Goal: Find specific page/section: Find specific page/section

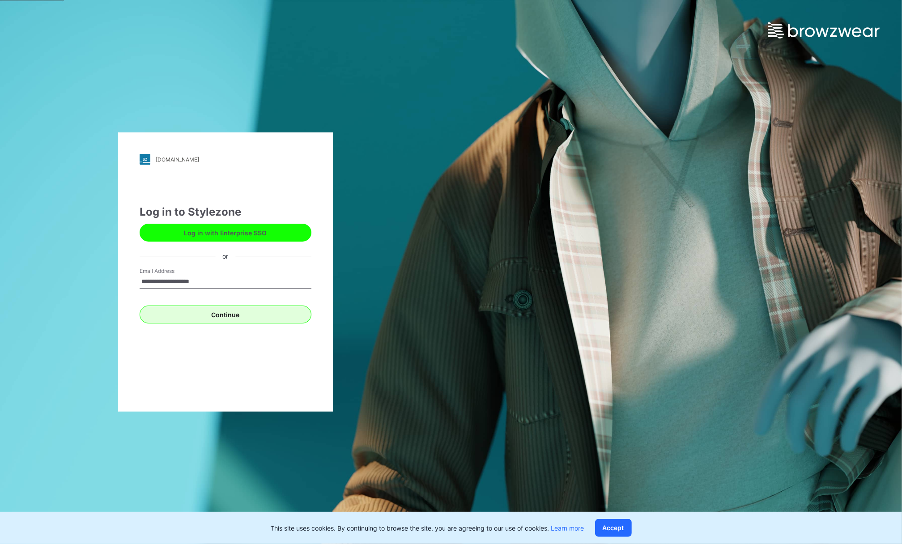
type input "**********"
click at [247, 318] on button "Continue" at bounding box center [226, 314] width 172 height 18
type input "**********"
click at [217, 318] on button "Continue" at bounding box center [226, 314] width 172 height 18
click at [199, 304] on div "Continue" at bounding box center [226, 312] width 172 height 21
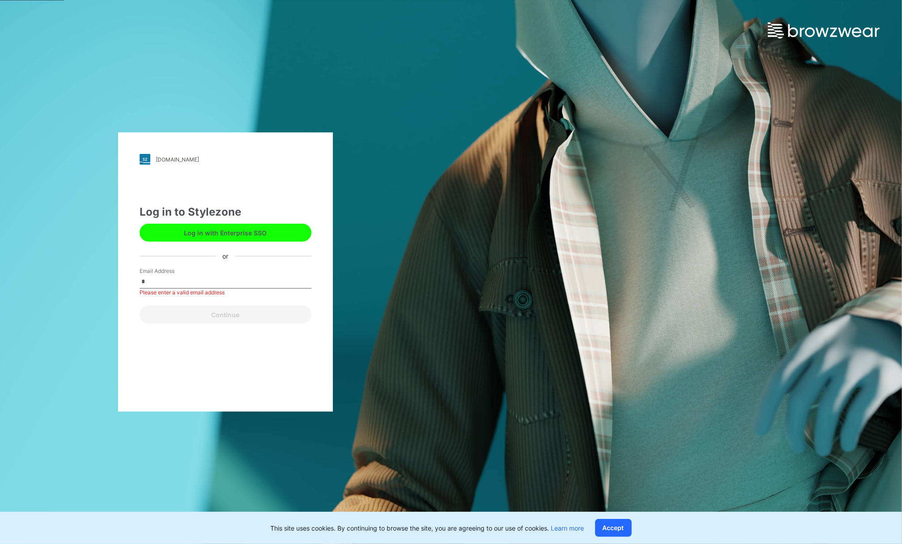
click at [195, 284] on input "*" at bounding box center [226, 281] width 172 height 13
type input "**********"
click at [201, 314] on button "Continue" at bounding box center [226, 314] width 172 height 18
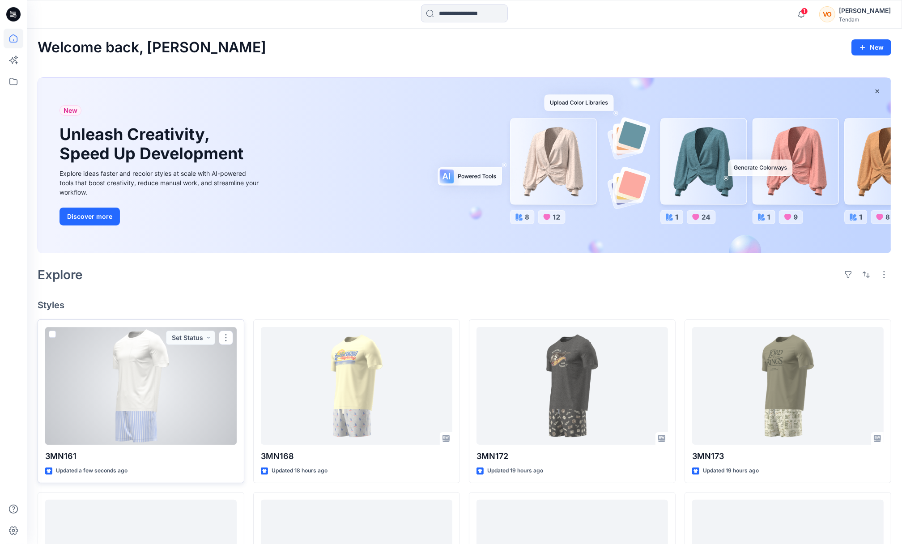
click at [158, 367] on div at bounding box center [140, 386] width 191 height 118
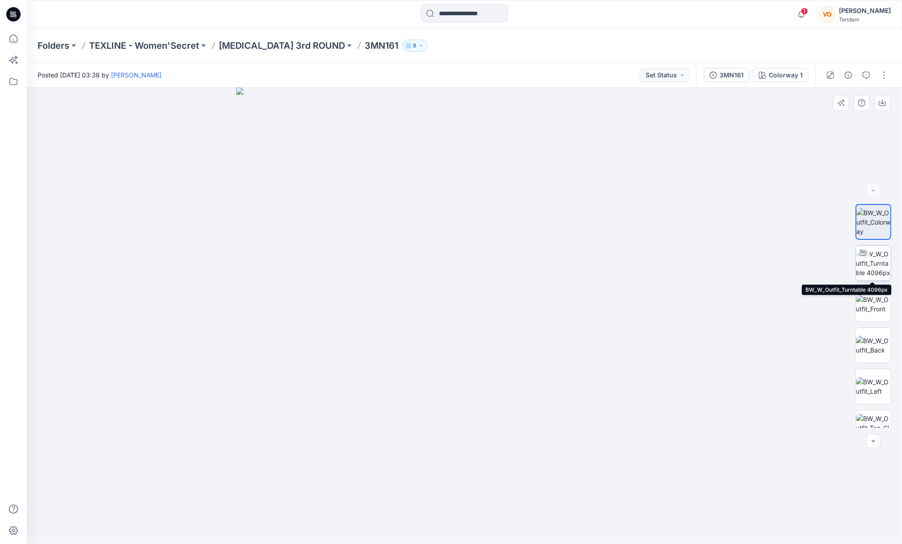
click at [873, 264] on img at bounding box center [873, 263] width 35 height 28
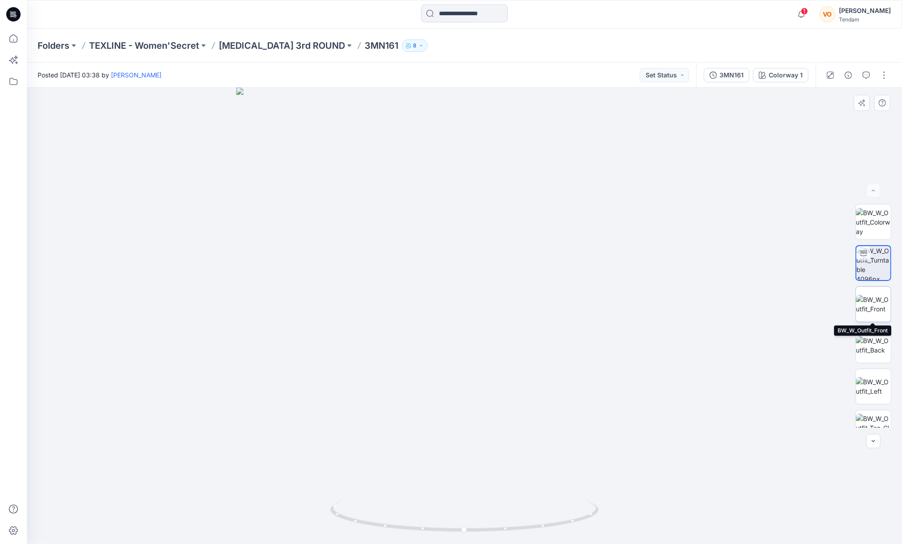
click at [870, 298] on img at bounding box center [873, 304] width 35 height 19
drag, startPoint x: 513, startPoint y: 226, endPoint x: 512, endPoint y: 532, distance: 305.9
click at [512, 532] on img at bounding box center [464, 300] width 1130 height 487
drag, startPoint x: 530, startPoint y: 485, endPoint x: 535, endPoint y: 244, distance: 241.6
click at [535, 244] on img at bounding box center [467, 163] width 1832 height 761
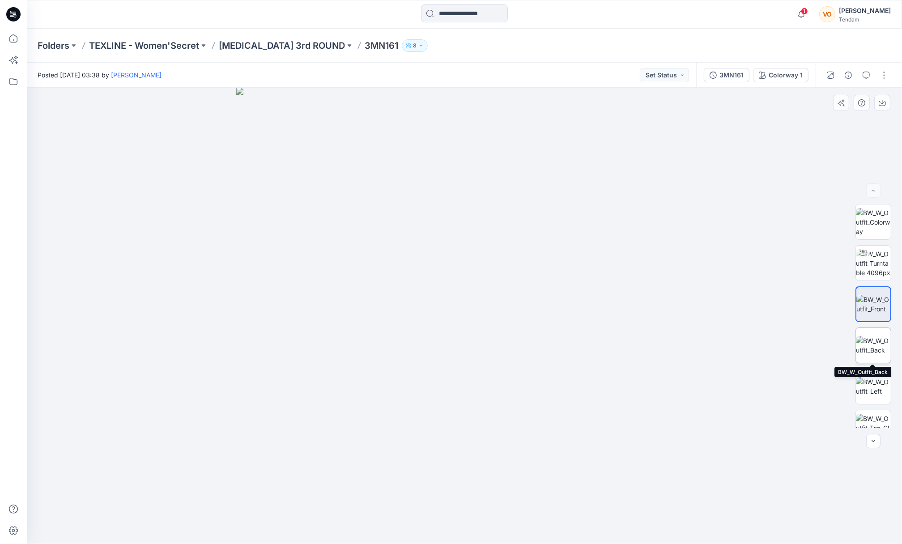
click at [876, 343] on img at bounding box center [873, 345] width 35 height 19
click at [238, 45] on p "[MEDICAL_DATA] 3rd ROUND" at bounding box center [282, 45] width 126 height 13
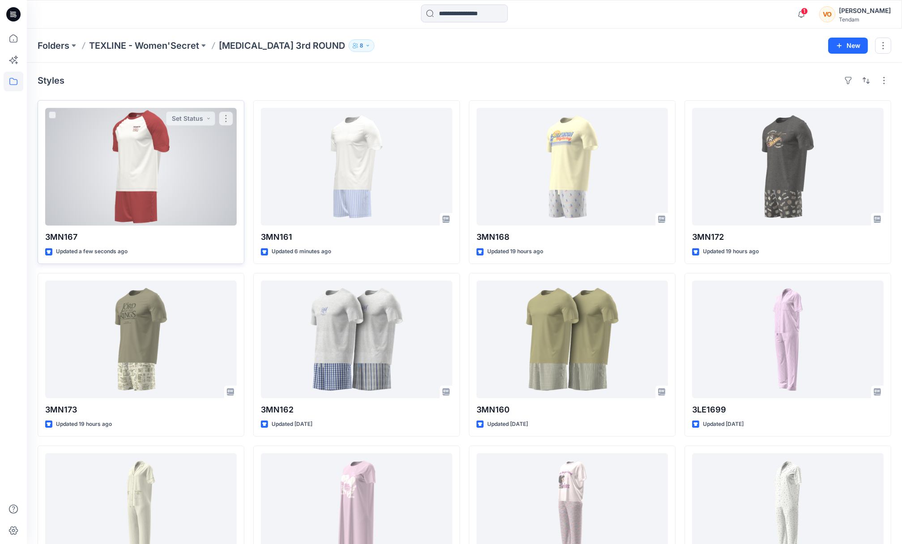
click at [165, 153] on div at bounding box center [140, 167] width 191 height 118
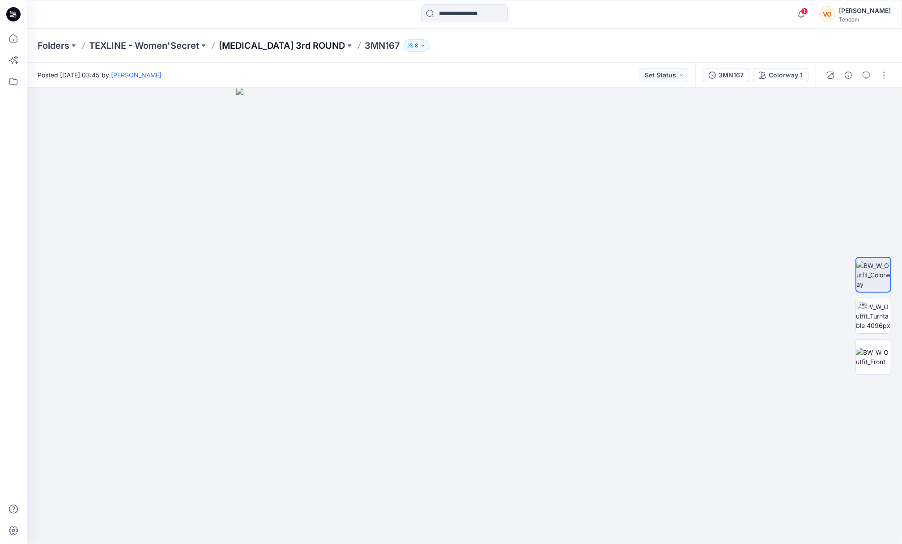
click at [251, 49] on p "[MEDICAL_DATA] 3rd ROUND" at bounding box center [282, 45] width 126 height 13
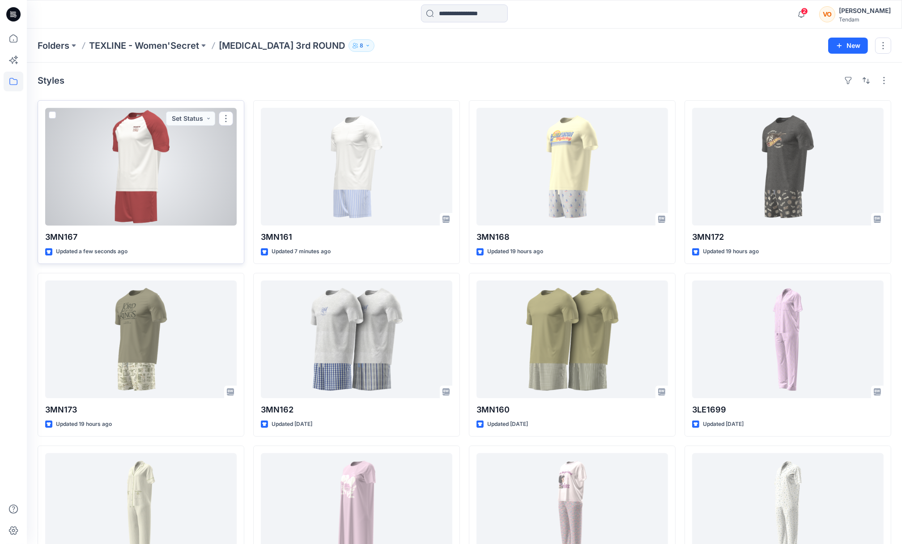
click at [140, 156] on div at bounding box center [140, 167] width 191 height 118
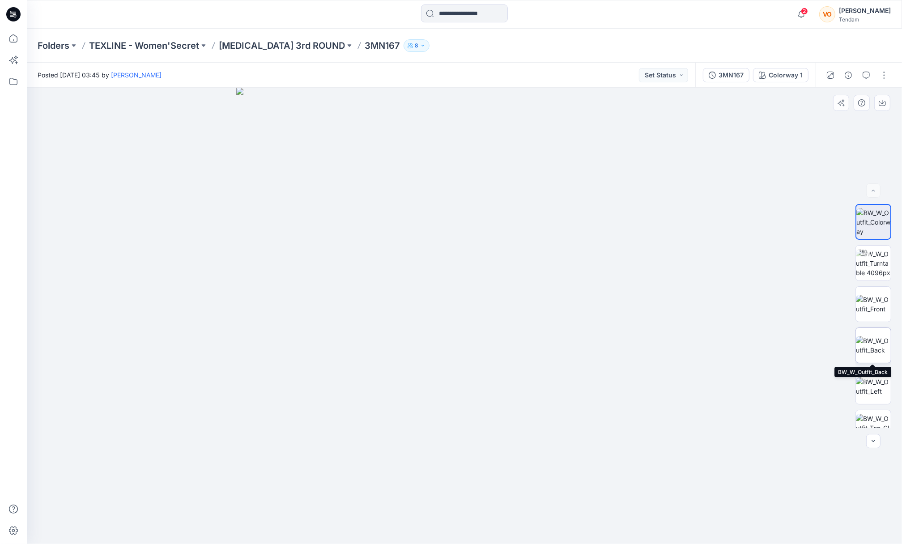
click at [878, 342] on img at bounding box center [873, 345] width 35 height 19
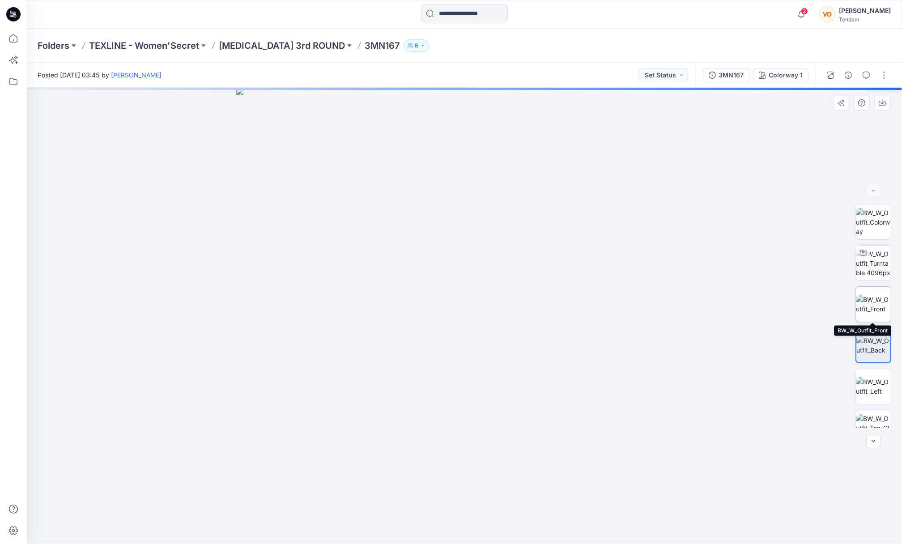
click at [877, 295] on img at bounding box center [873, 304] width 35 height 19
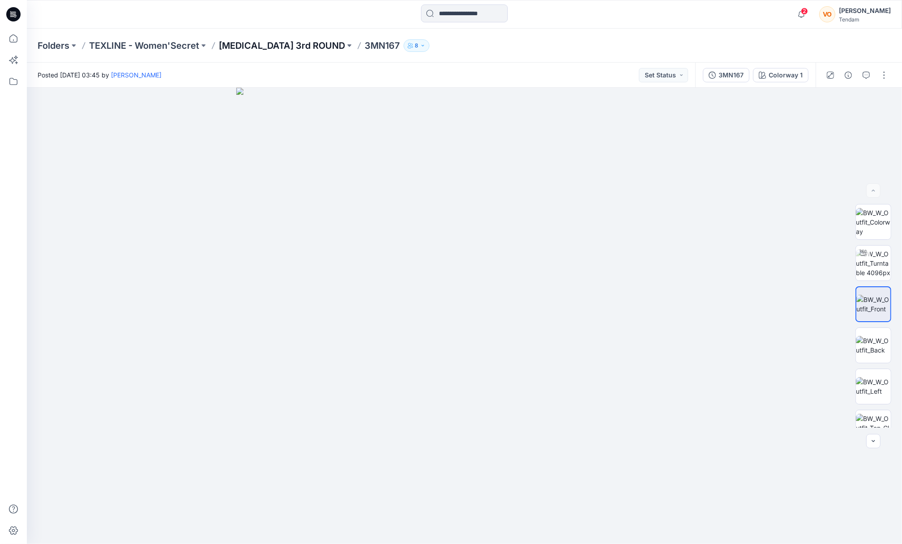
click at [259, 41] on p "[MEDICAL_DATA] 3rd ROUND" at bounding box center [282, 45] width 126 height 13
